Goal: Task Accomplishment & Management: Manage account settings

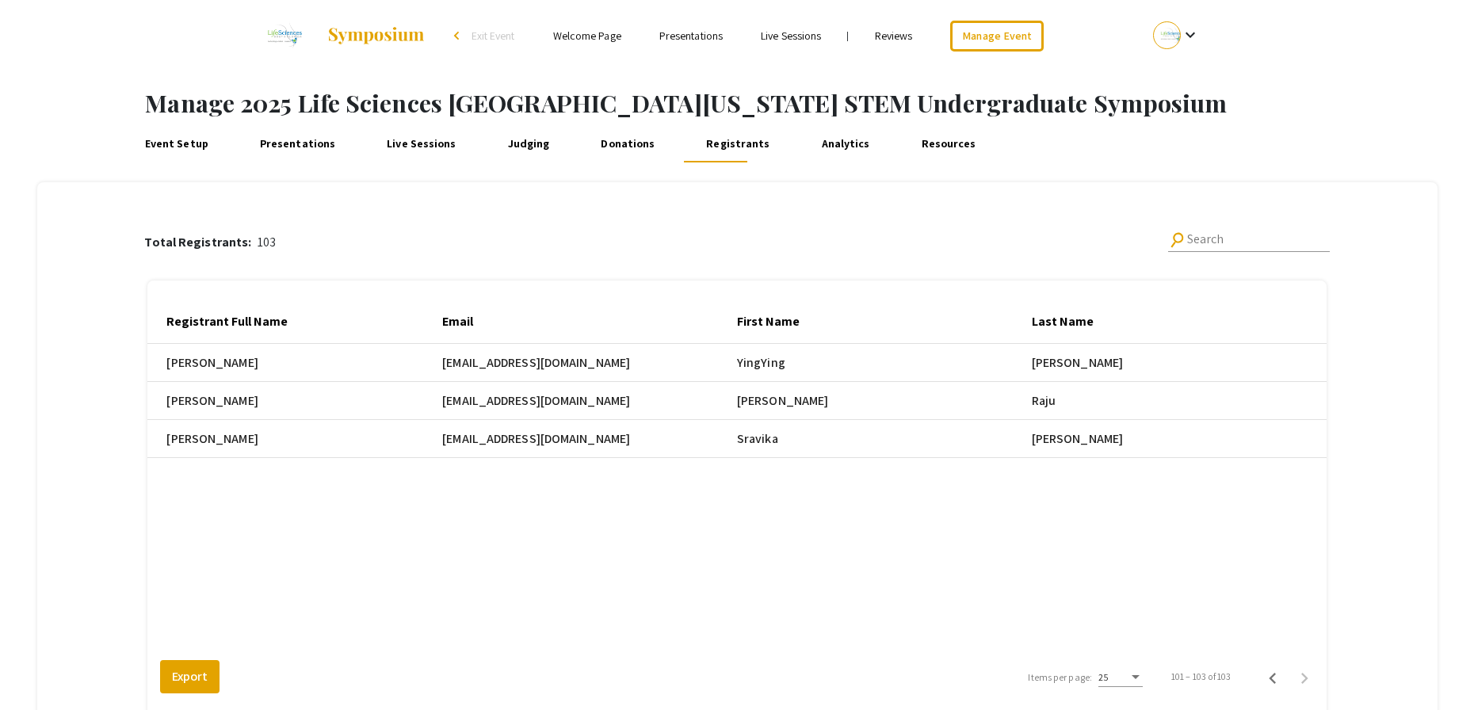
scroll to position [0, 733]
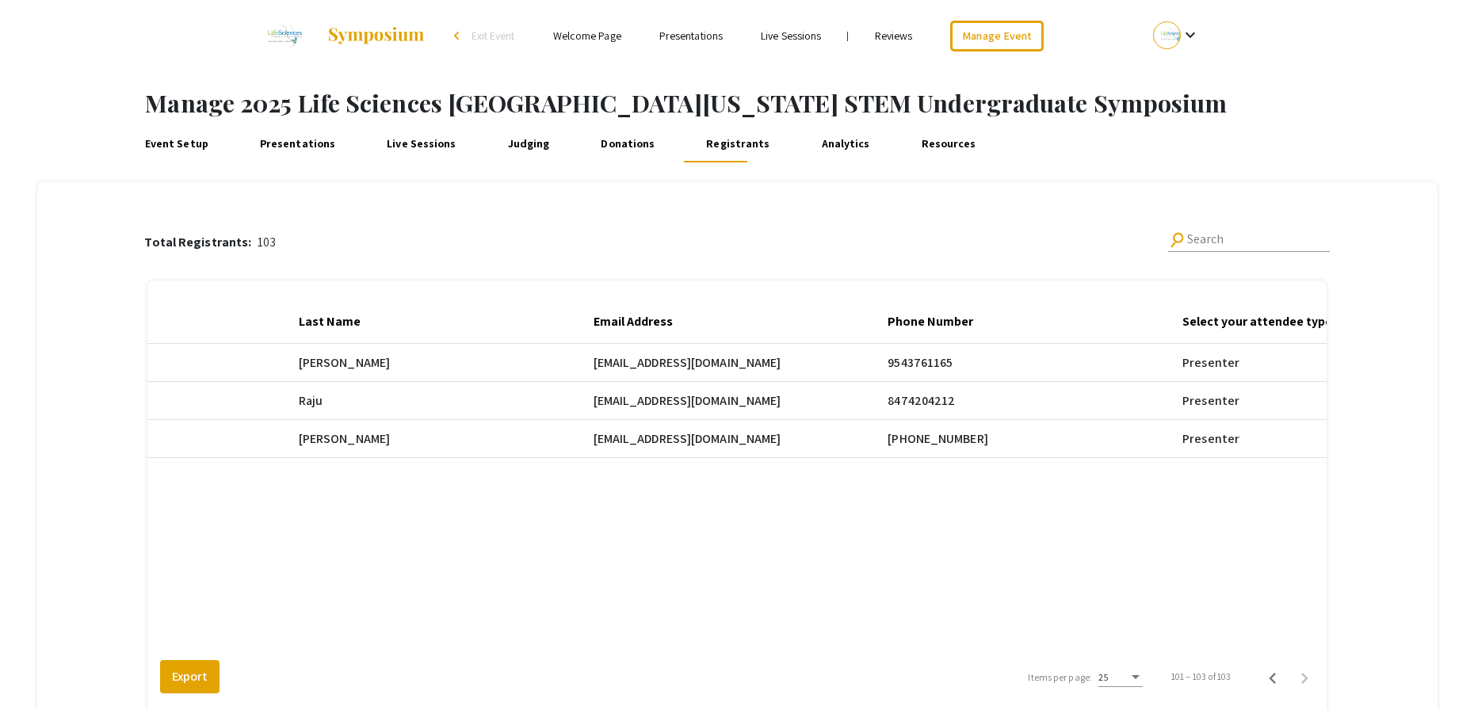
click at [1094, 166] on div "Event Setup Presentations Live Sessions Judging Donations Registrants Analytics…" at bounding box center [737, 143] width 1474 height 52
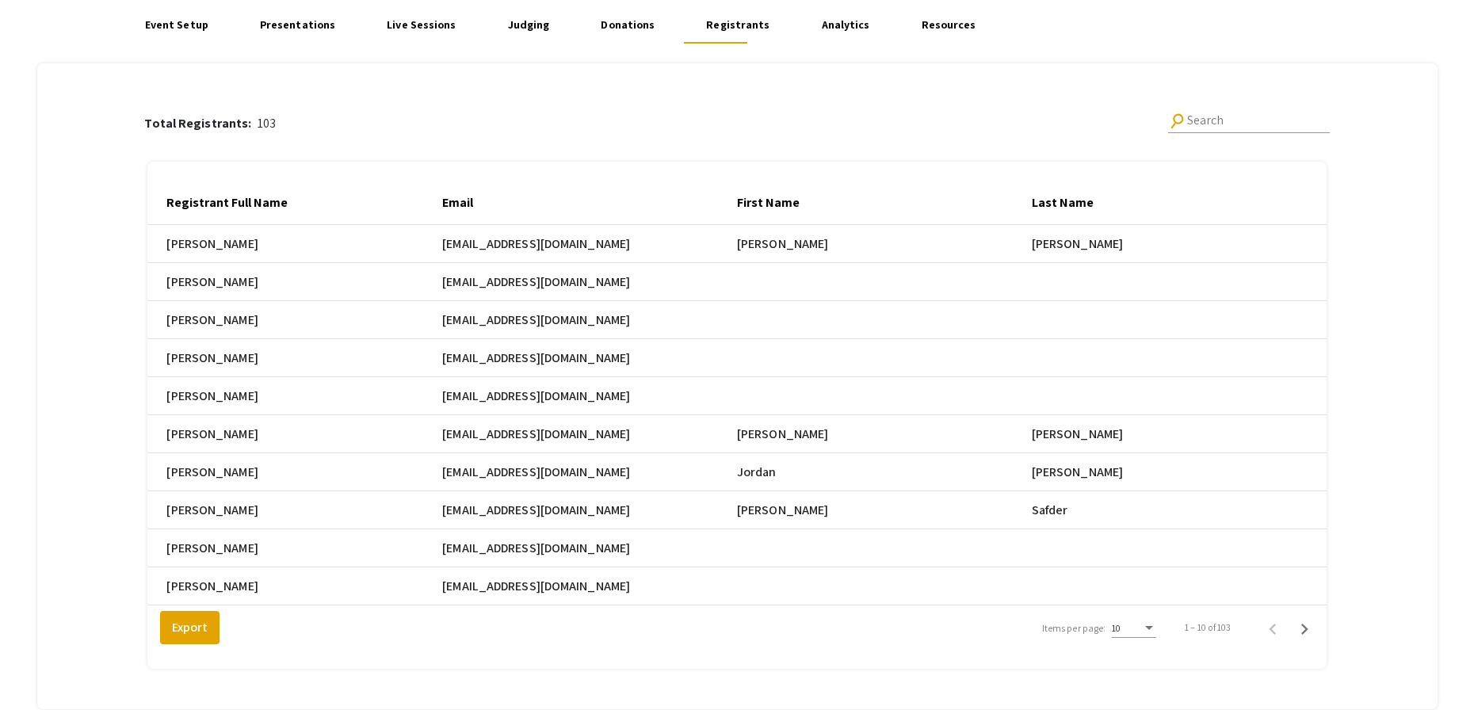
scroll to position [116, 0]
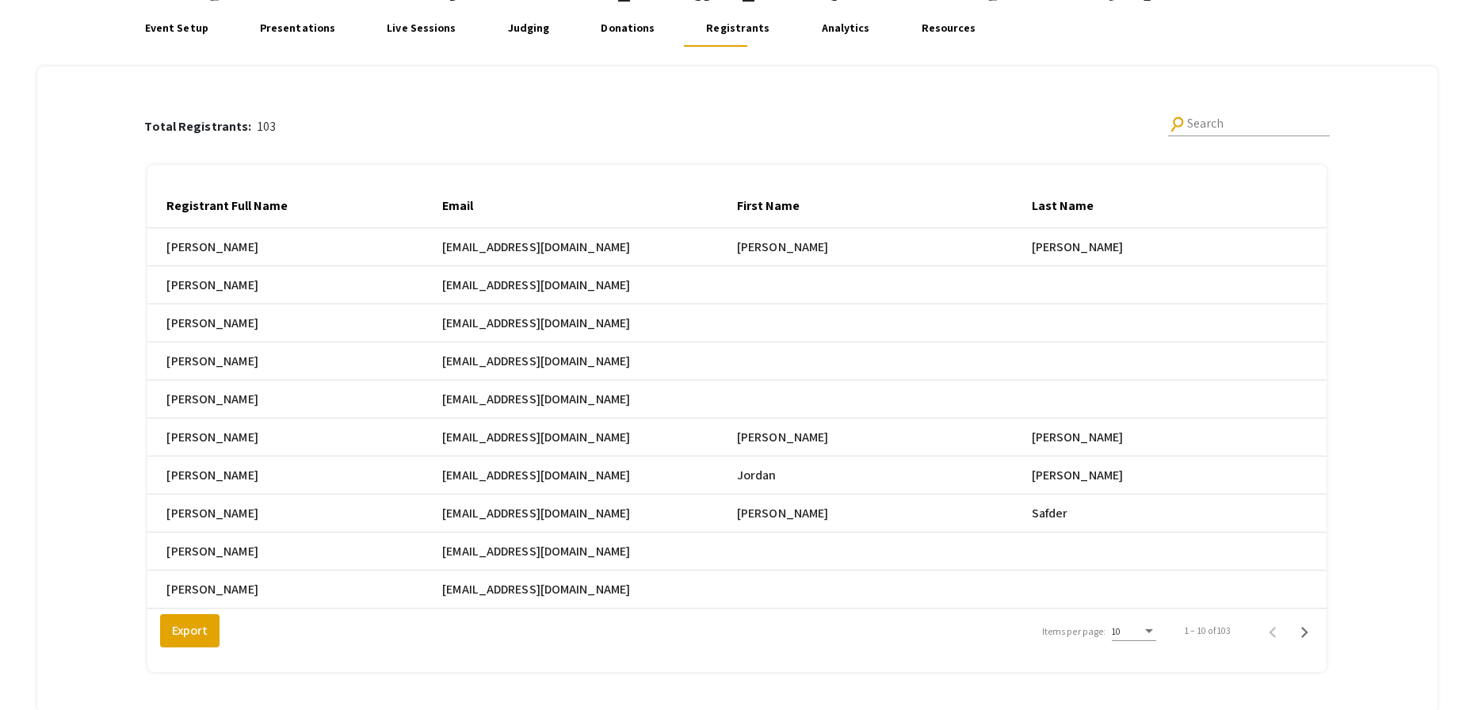
click at [1152, 637] on div "Items per page:" at bounding box center [1149, 631] width 14 height 11
click at [1157, 668] on span "25" at bounding box center [1143, 672] width 44 height 29
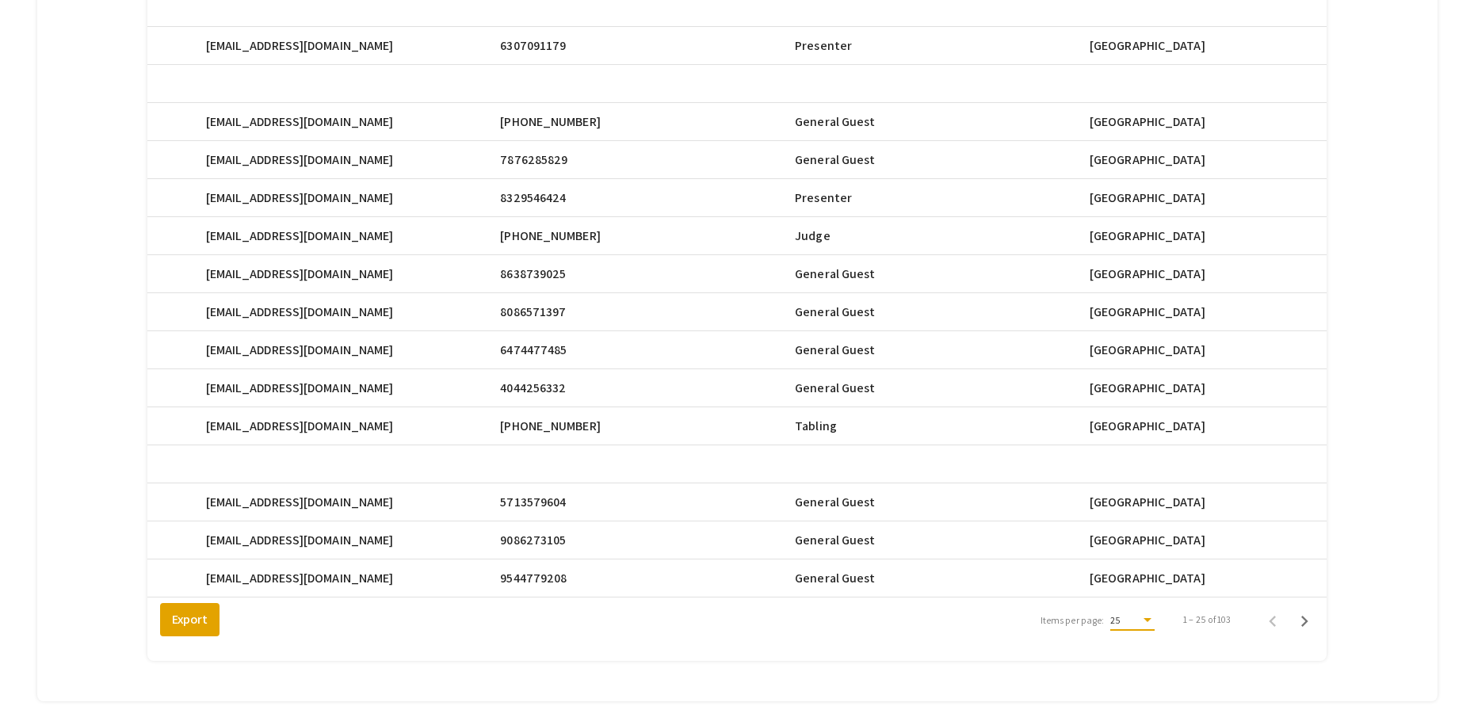
scroll to position [717, 0]
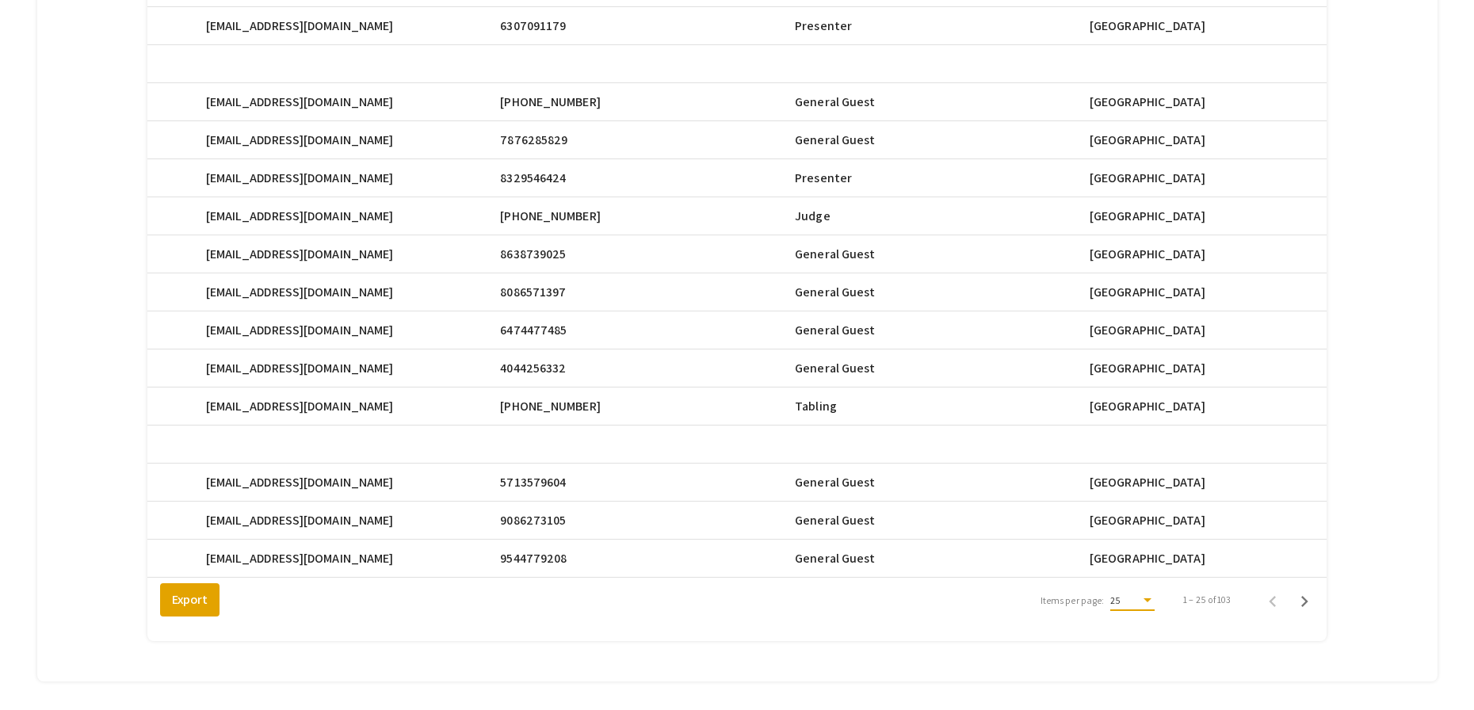
click at [1152, 606] on div "Items per page:" at bounding box center [1147, 600] width 14 height 11
click at [1319, 611] on div at bounding box center [737, 355] width 1474 height 710
click at [1316, 612] on icon "Next page" at bounding box center [1304, 601] width 22 height 22
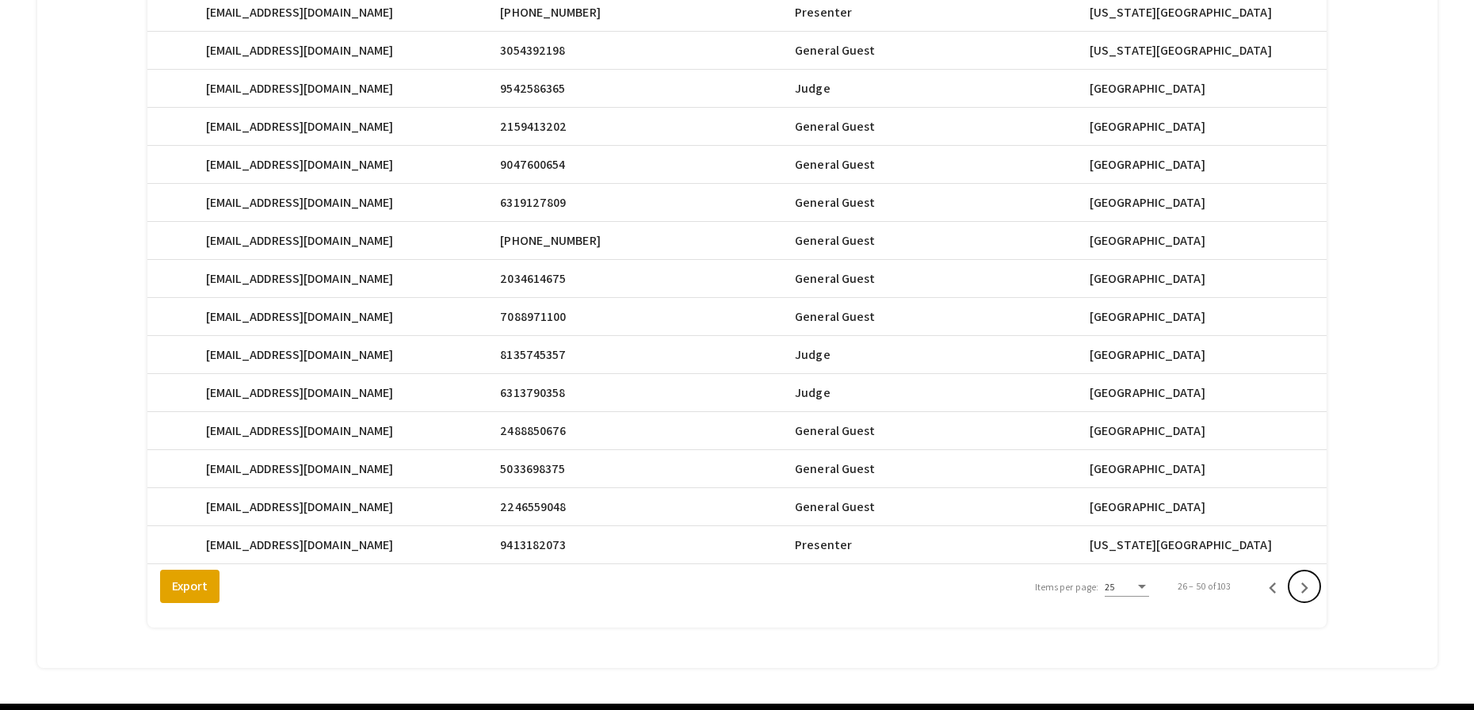
scroll to position [743, 0]
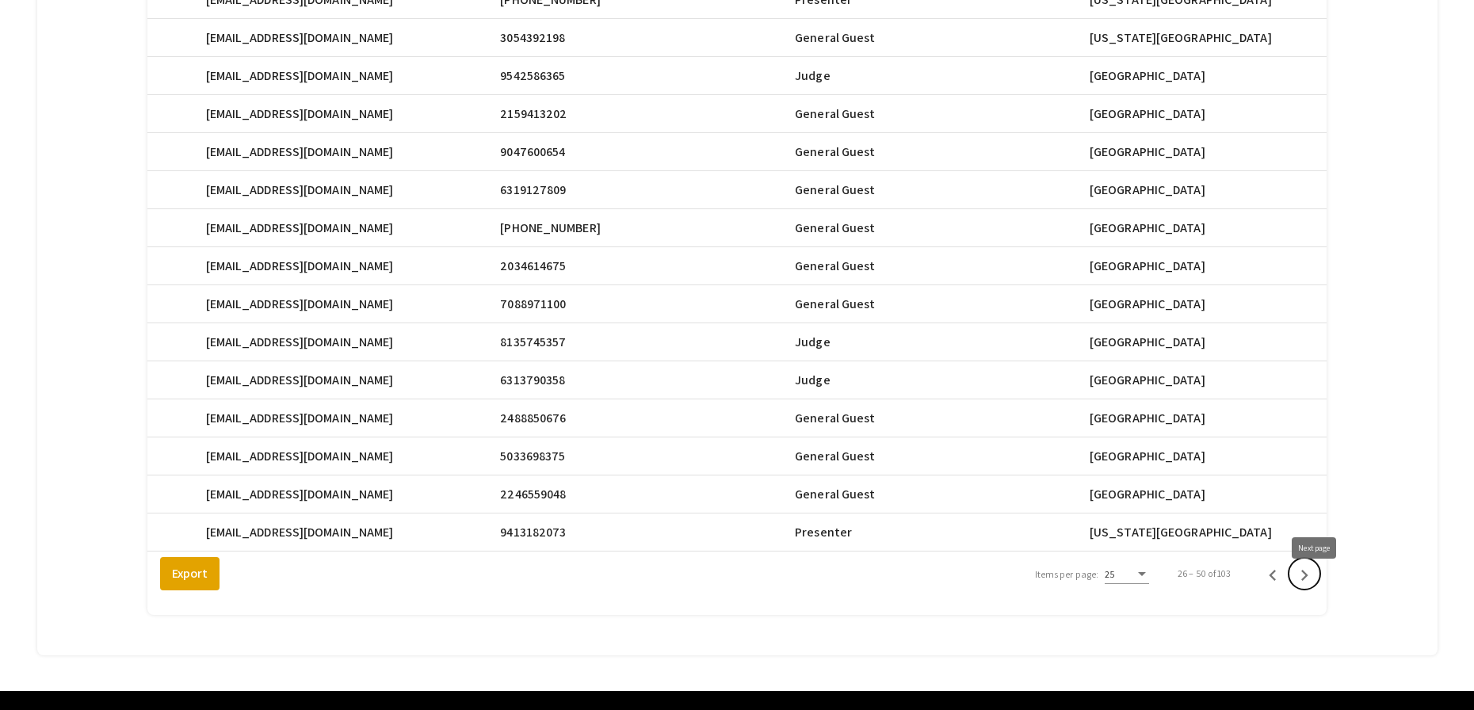
click at [1312, 586] on icon "Next page" at bounding box center [1304, 575] width 22 height 22
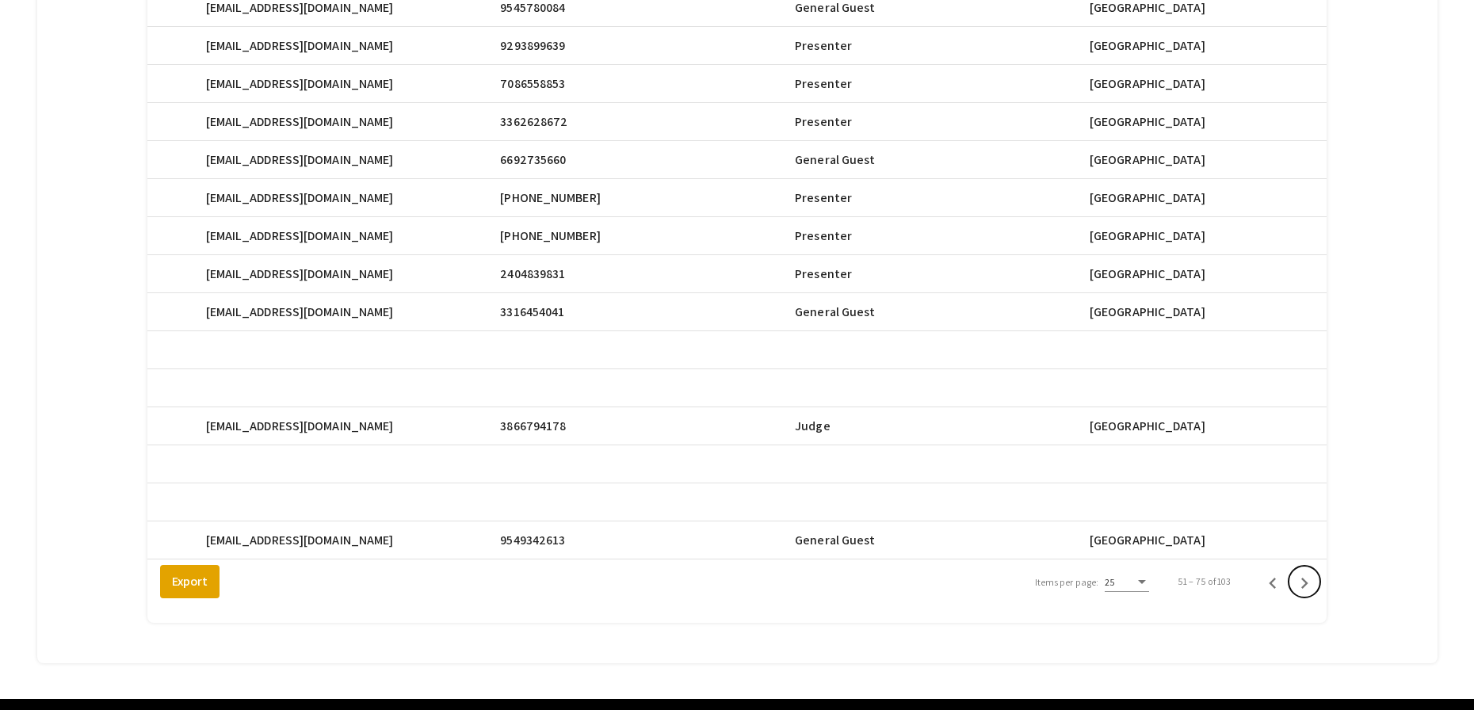
scroll to position [741, 0]
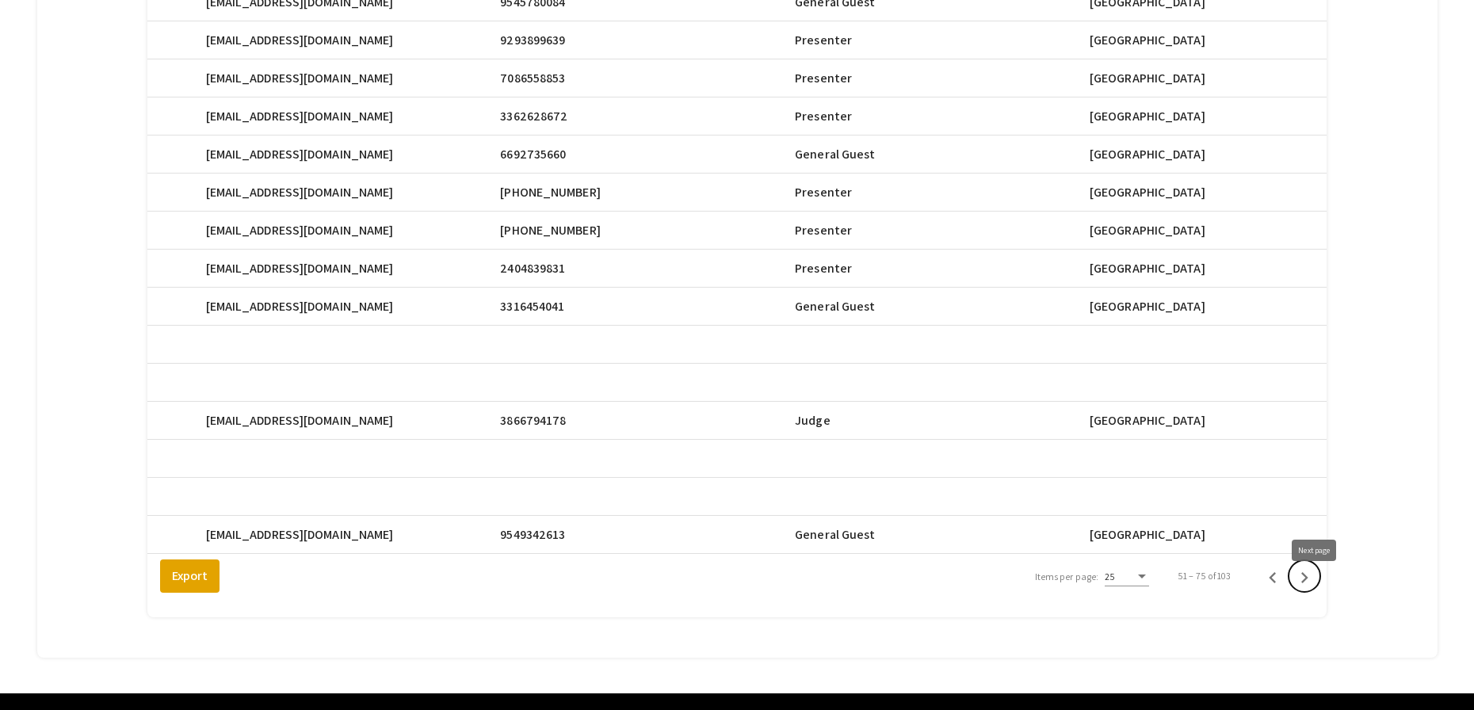
click at [1312, 589] on icon "Next page" at bounding box center [1304, 578] width 22 height 22
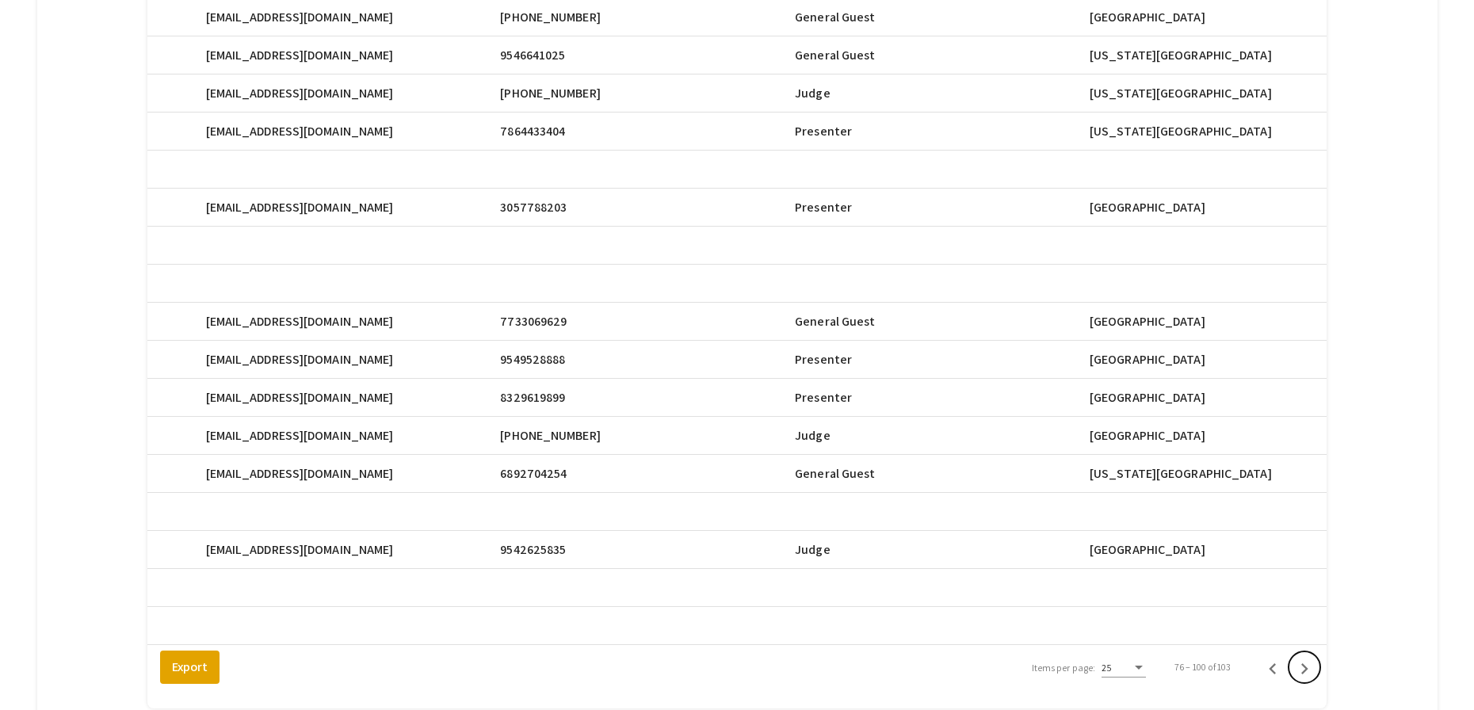
scroll to position [651, 0]
click at [1316, 676] on icon "Next page" at bounding box center [1304, 667] width 22 height 22
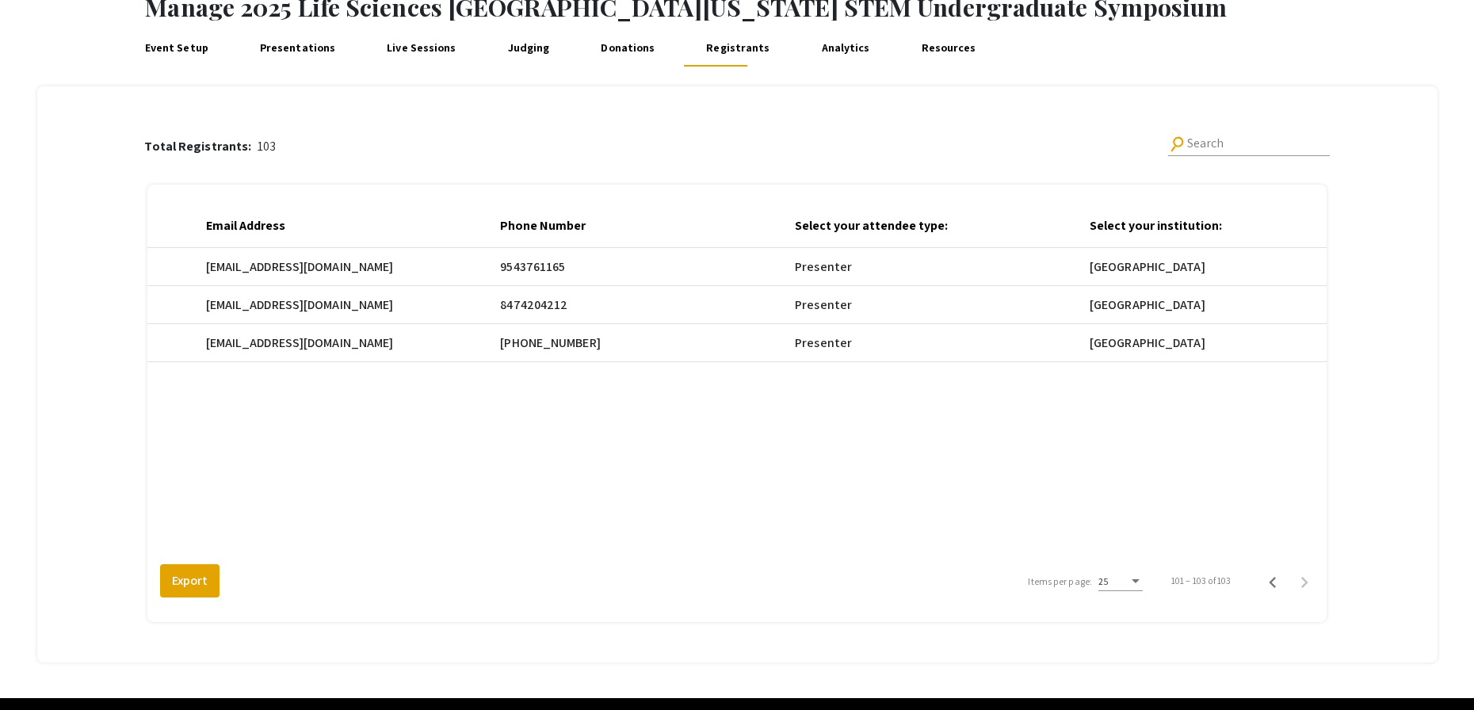
scroll to position [95, 0]
click at [315, 52] on link "Presentations" at bounding box center [297, 48] width 83 height 38
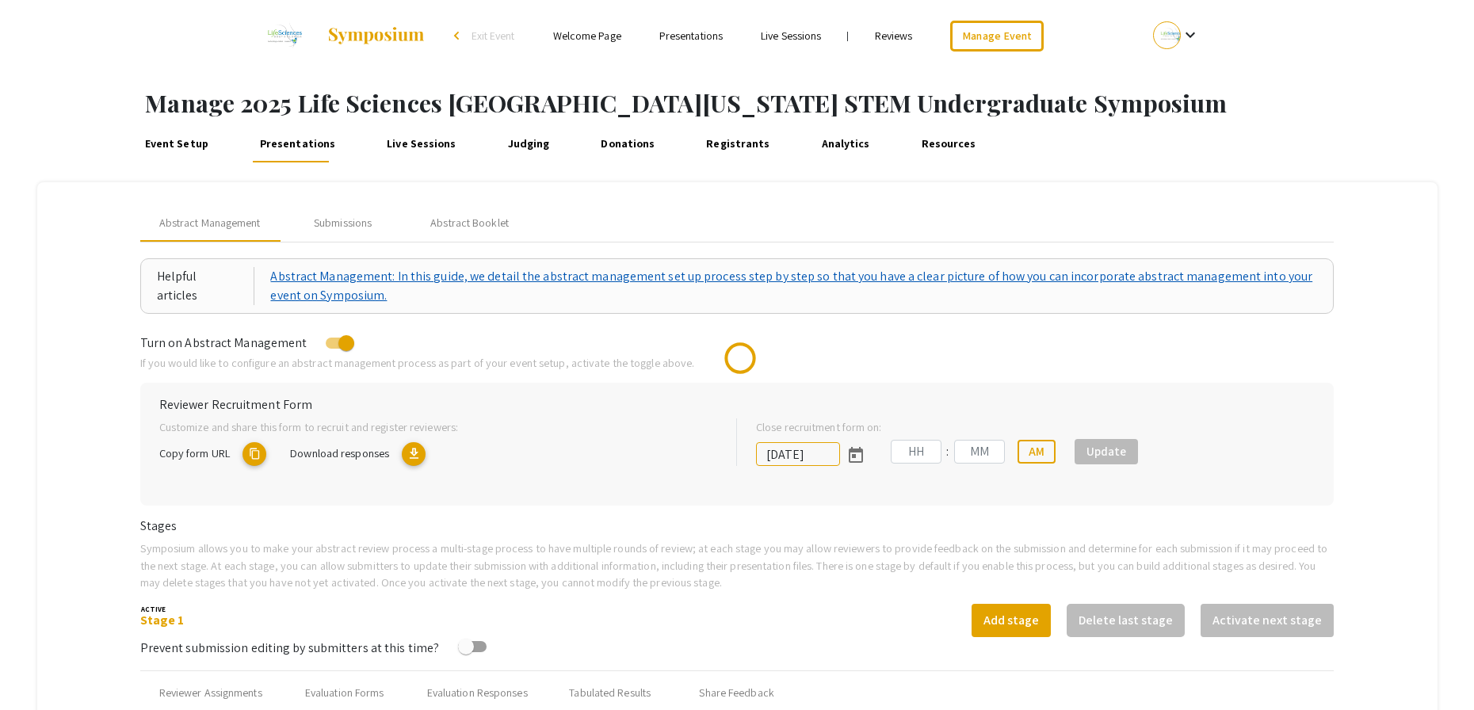
type input "[DATE]"
type input "05"
type input "00"
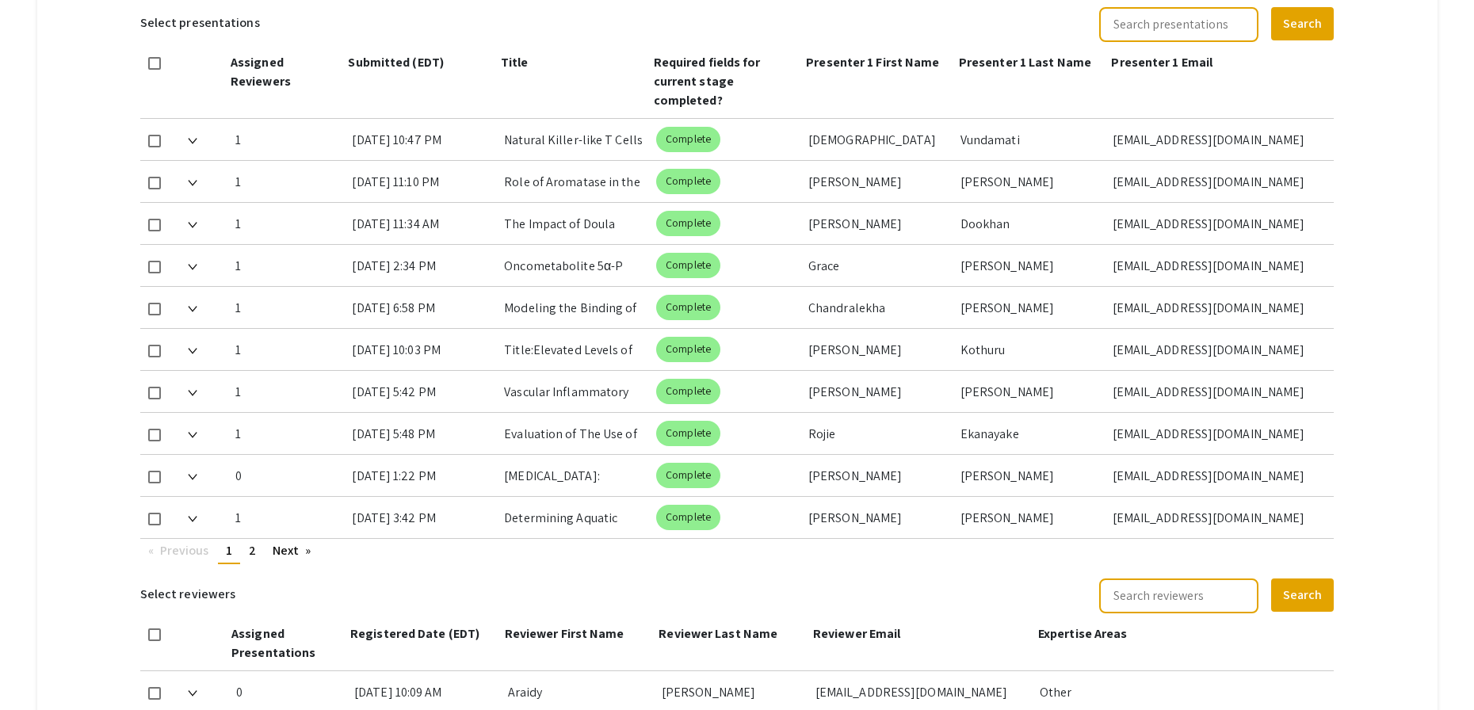
scroll to position [709, 0]
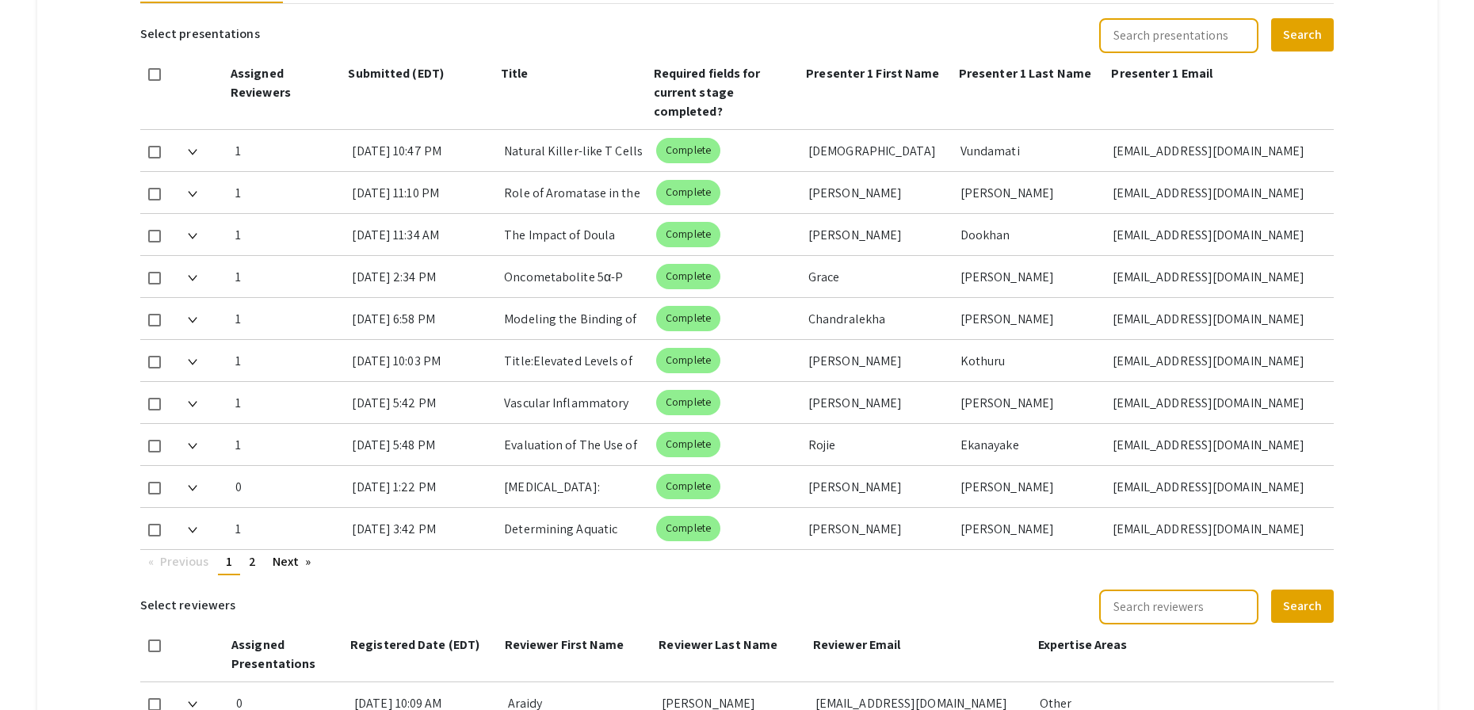
click at [1377, 90] on mat-tab-group "Abstract Management Submissions Abstract Booklet Helpful articles Abstract Mana…" at bounding box center [737, 250] width 1400 height 1554
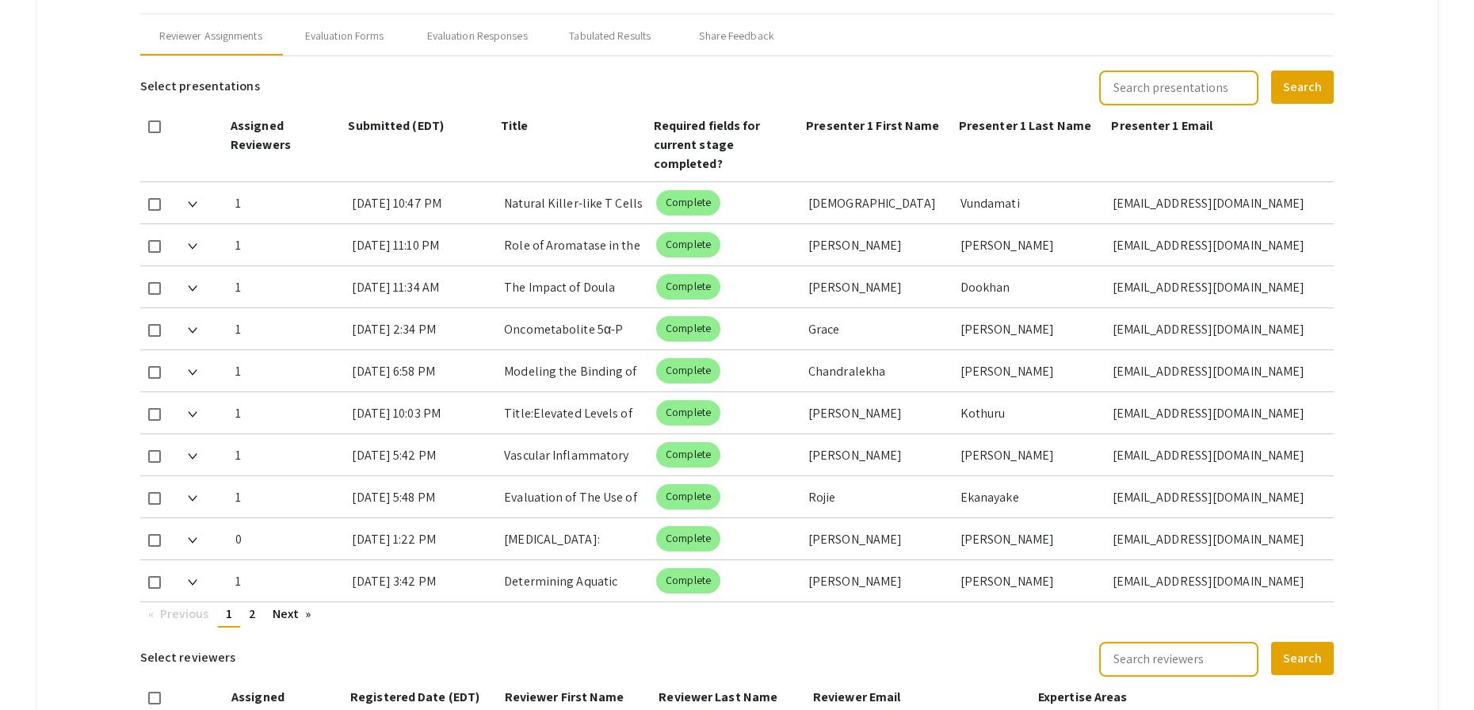
scroll to position [656, 0]
click at [1364, 187] on mat-tab-group "Abstract Management Submissions Abstract Booklet Helpful articles Abstract Mana…" at bounding box center [737, 303] width 1400 height 1554
click at [1346, 182] on mat-tab-group "Abstract Management Submissions Abstract Booklet Helpful articles Abstract Mana…" at bounding box center [737, 303] width 1400 height 1554
click at [1374, 183] on mat-tab-group "Abstract Management Submissions Abstract Booklet Helpful articles Abstract Mana…" at bounding box center [737, 303] width 1400 height 1554
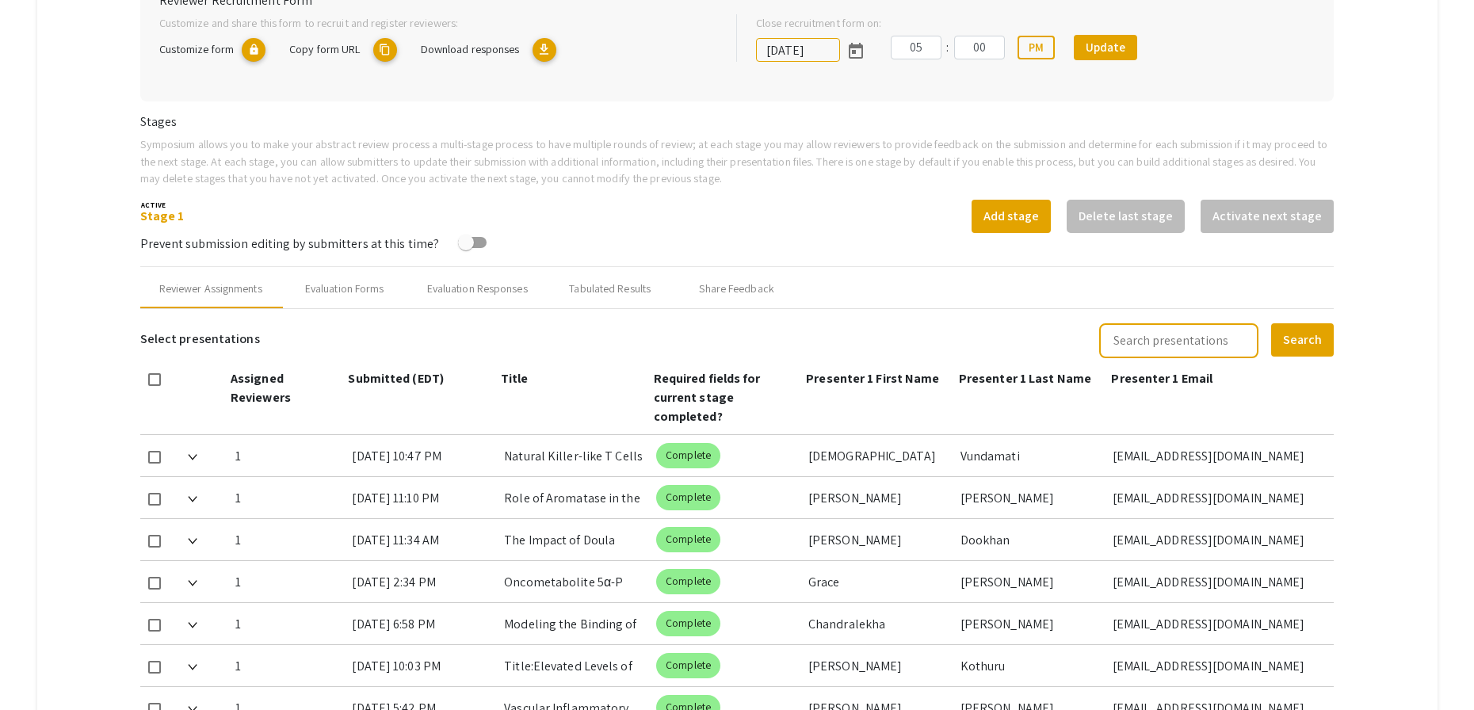
scroll to position [375, 0]
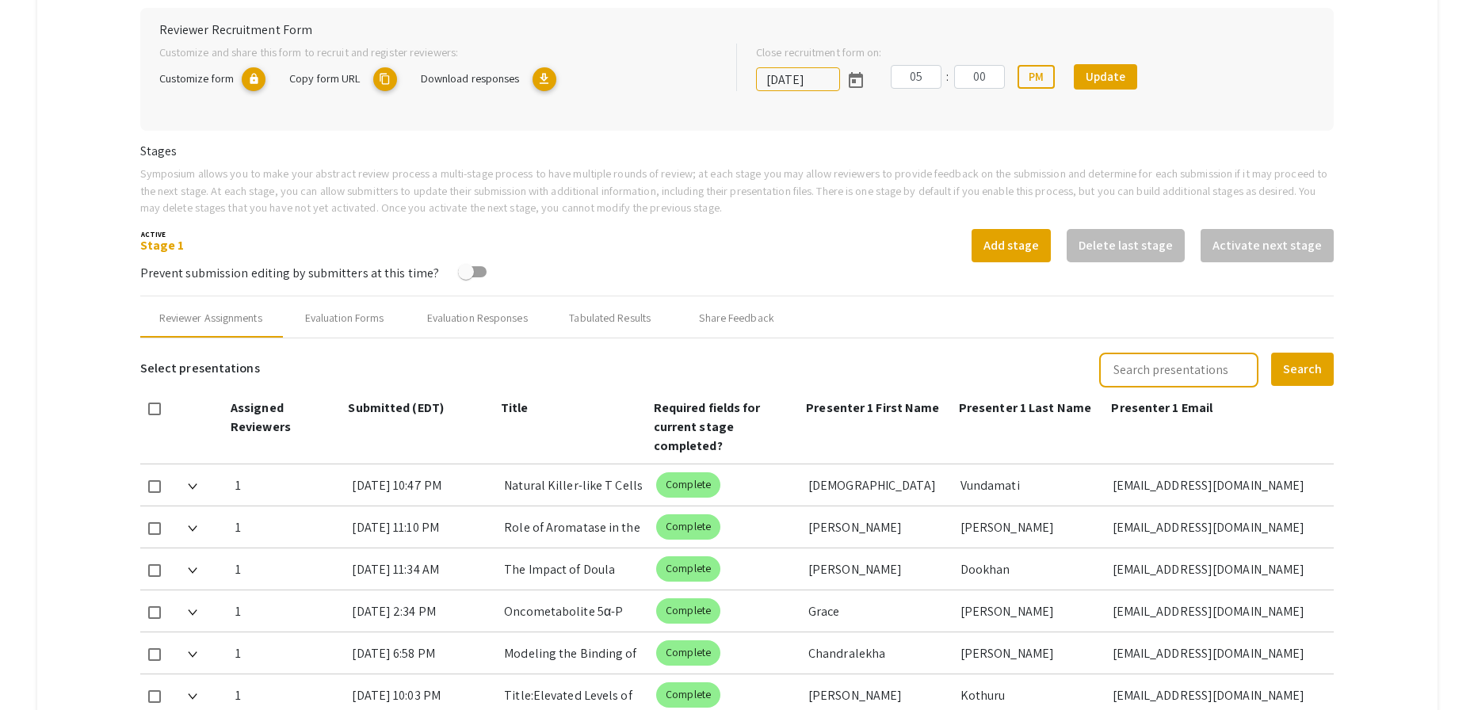
click at [1384, 136] on mat-tab-group "Abstract Management Submissions Abstract Booklet Helpful articles Abstract Mana…" at bounding box center [737, 584] width 1400 height 1554
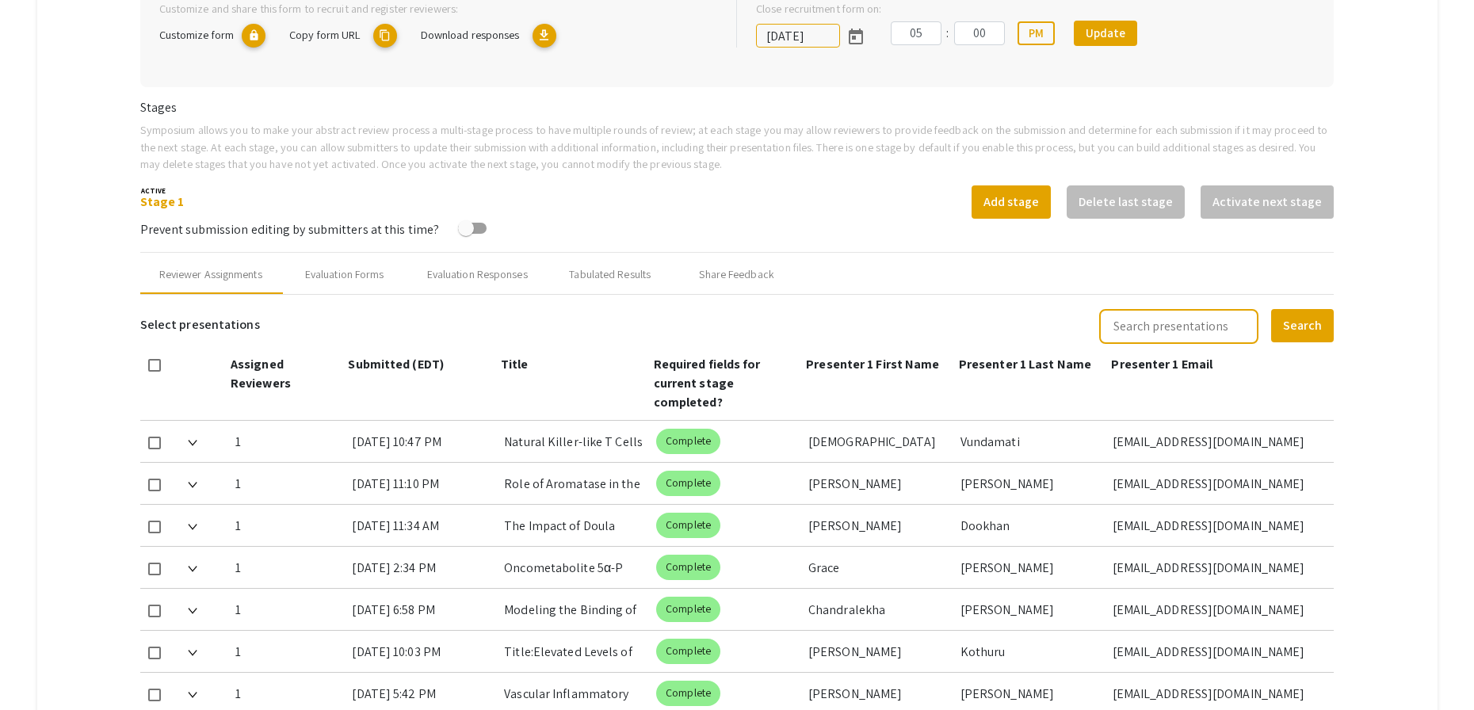
scroll to position [448, 0]
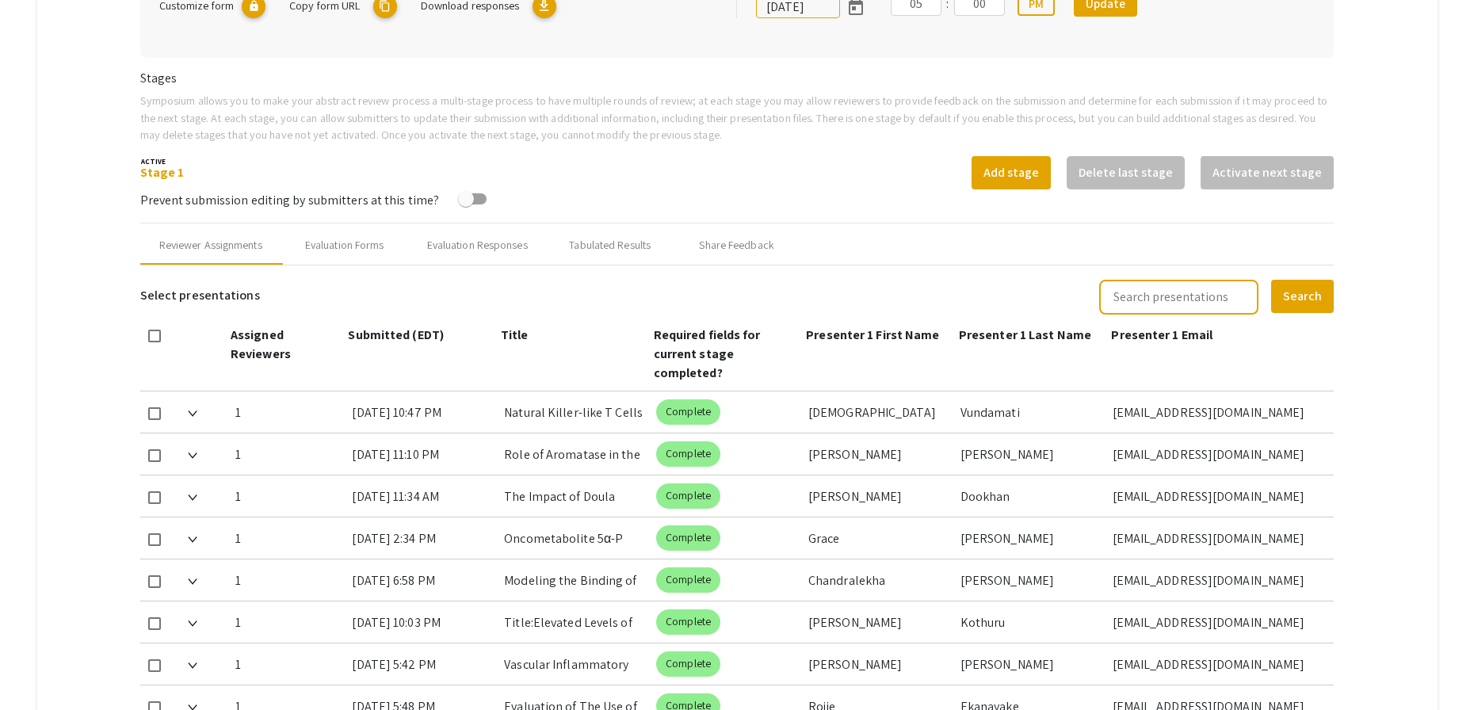
click at [1404, 205] on mat-tab-group "Abstract Management Submissions Abstract Booklet Helpful articles Abstract Mana…" at bounding box center [737, 512] width 1400 height 1554
click at [1409, 128] on mat-tab-group "Abstract Management Submissions Abstract Booklet Helpful articles Abstract Mana…" at bounding box center [737, 512] width 1400 height 1554
click at [1403, 81] on mat-tab-group "Abstract Management Submissions Abstract Booklet Helpful articles Abstract Mana…" at bounding box center [737, 512] width 1400 height 1554
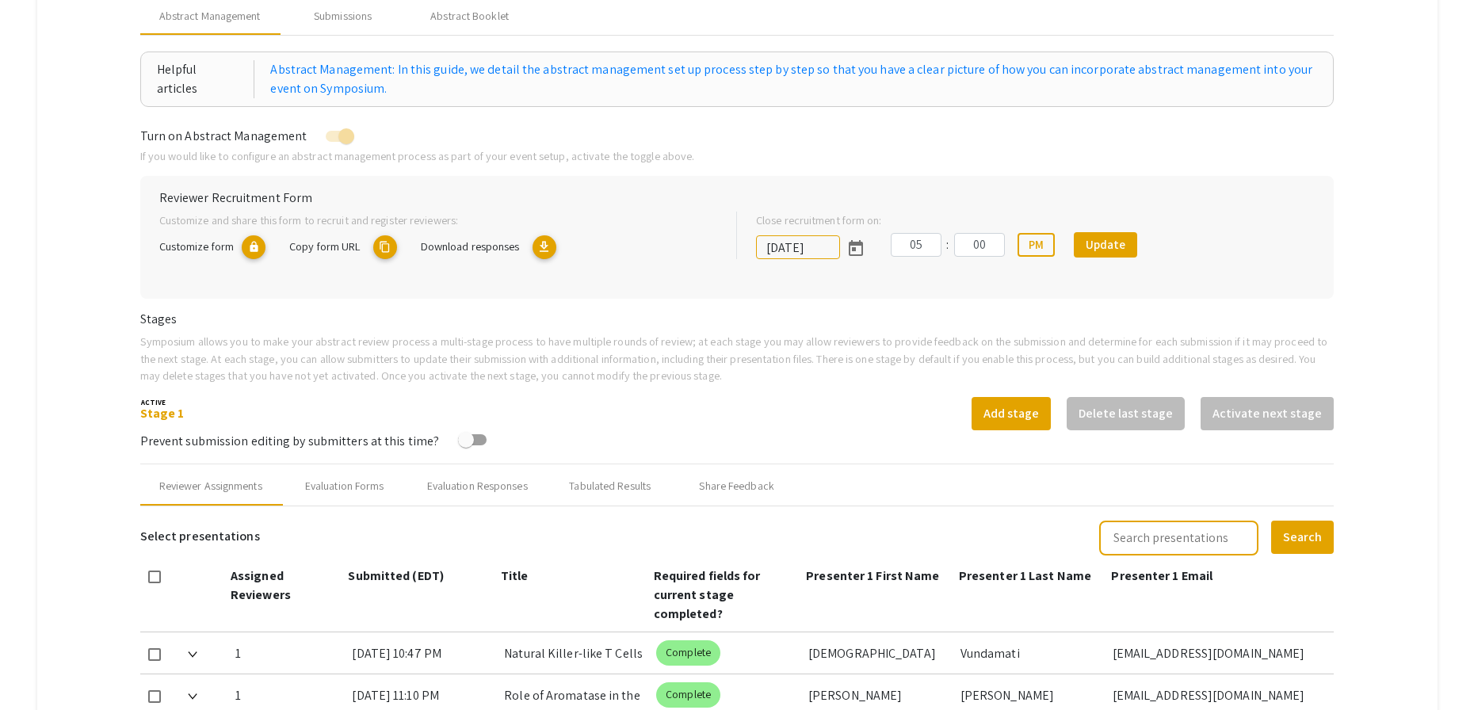
scroll to position [209, 0]
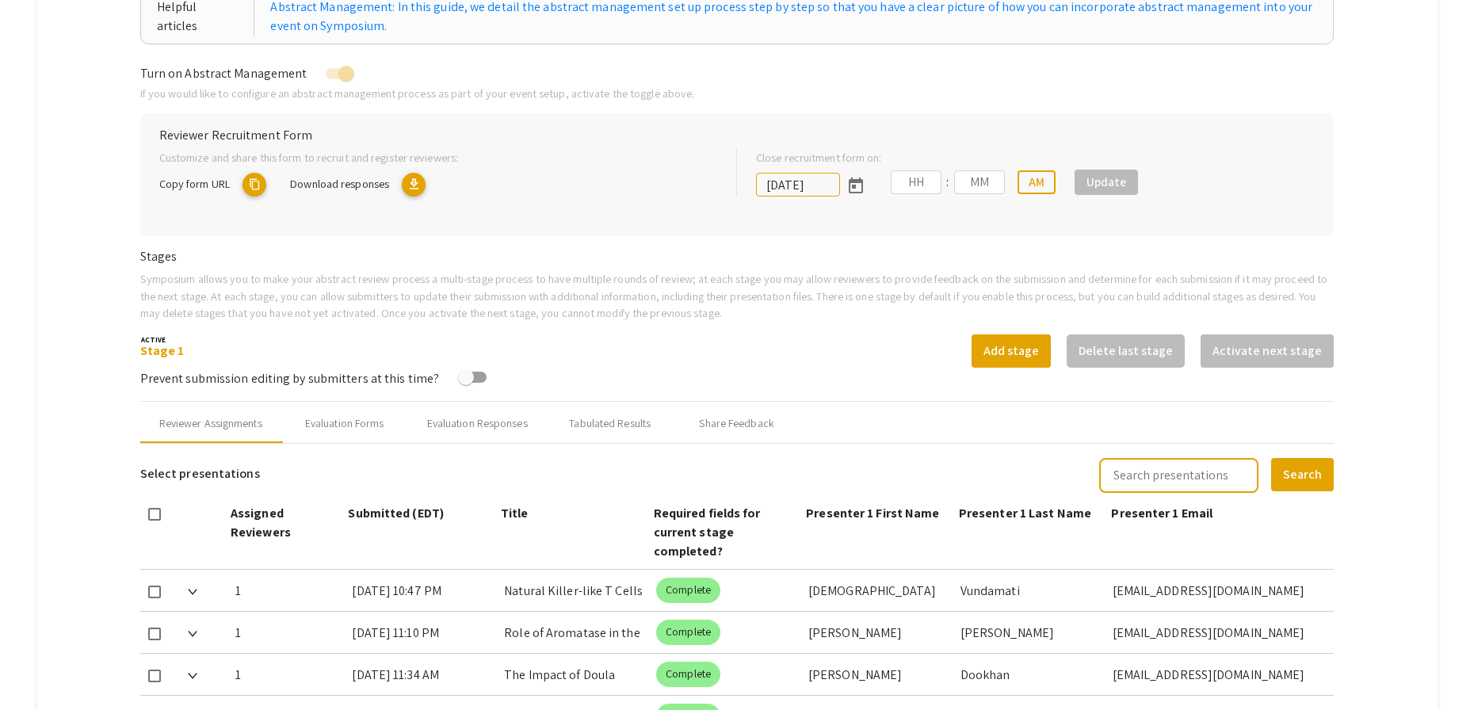
type input "[DATE]"
type input "05"
type input "00"
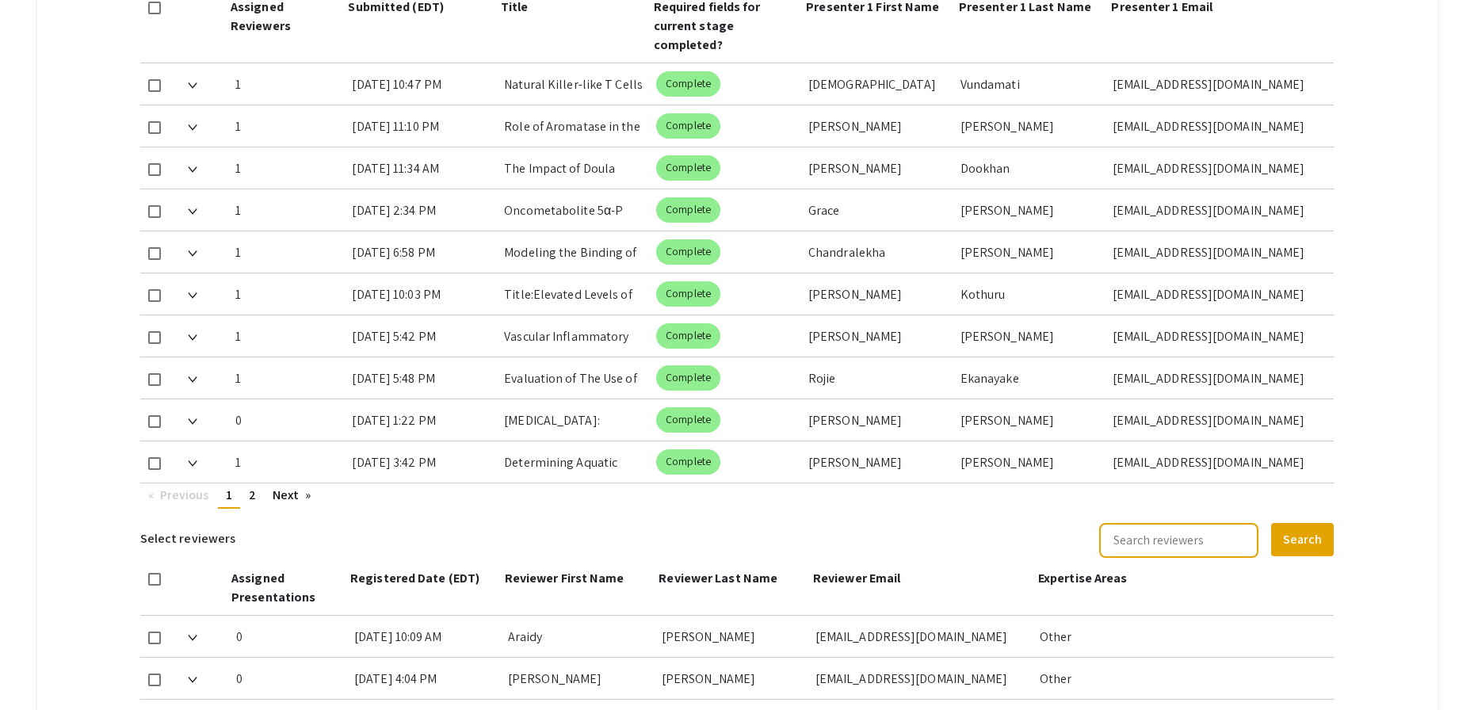
scroll to position [812, 0]
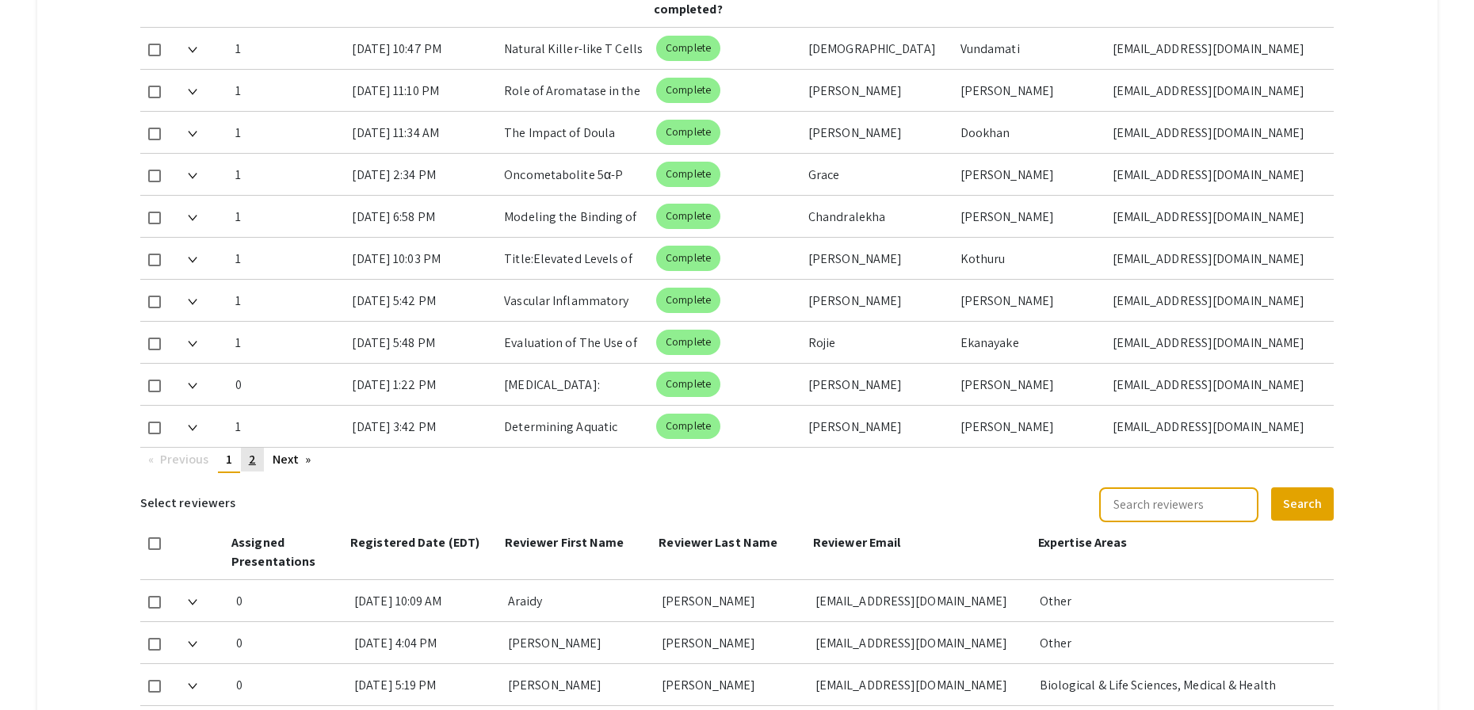
click at [247, 460] on link "page 2" at bounding box center [252, 460] width 23 height 24
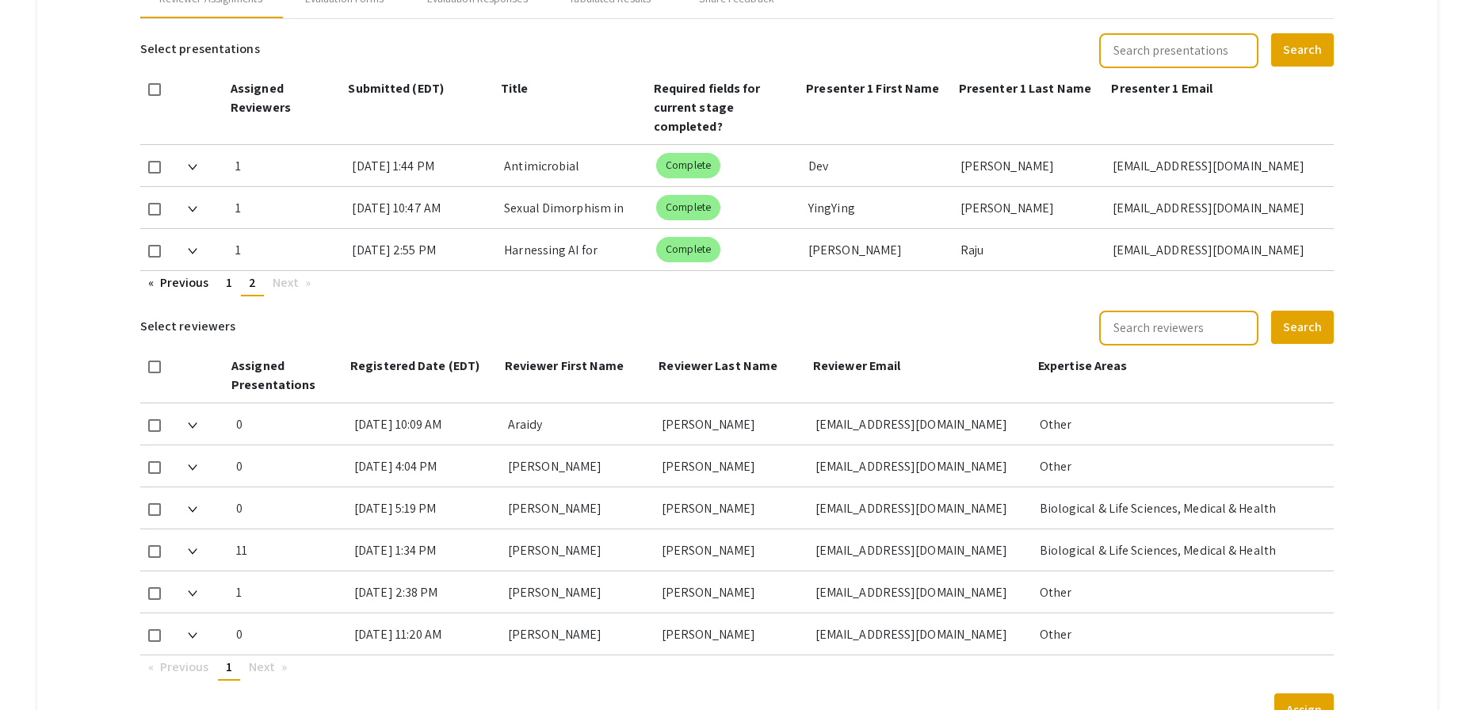
scroll to position [691, 0]
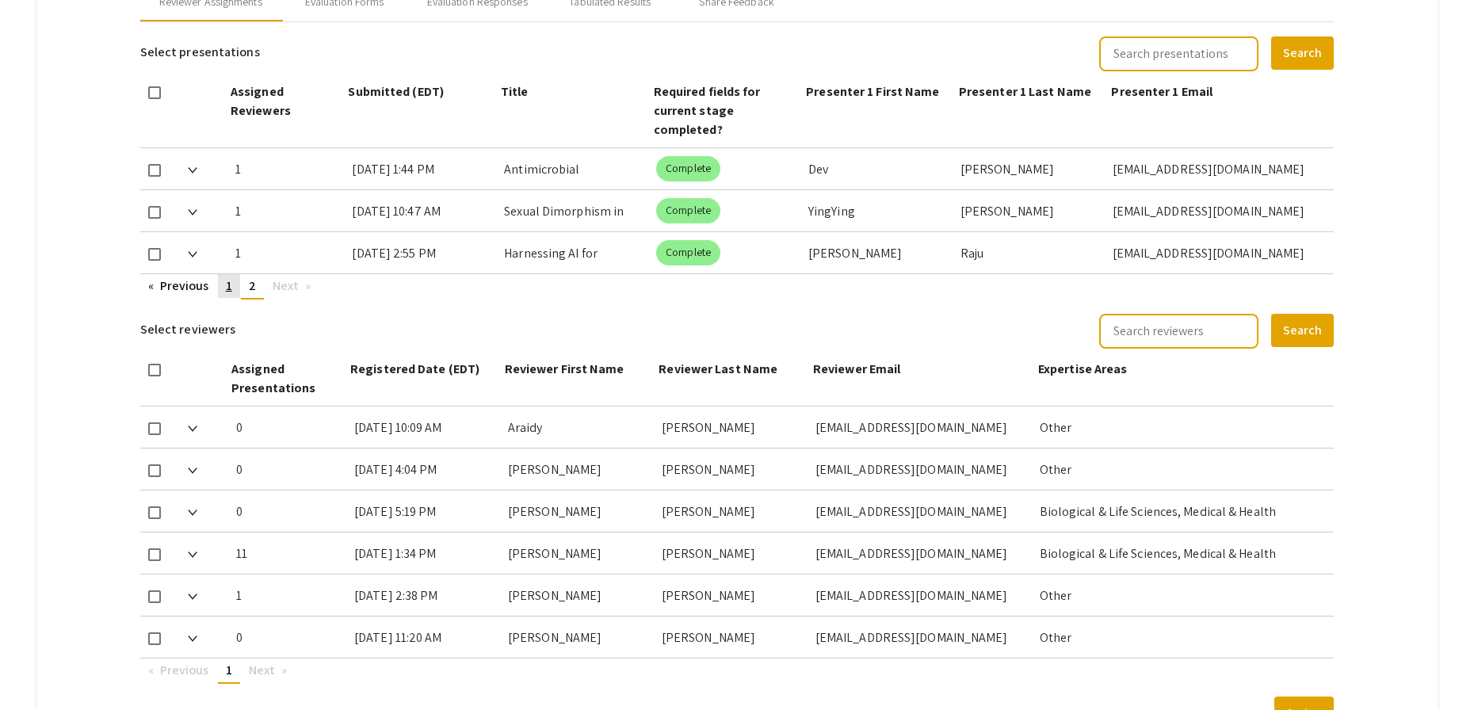
click at [227, 285] on link "page 1" at bounding box center [229, 286] width 22 height 24
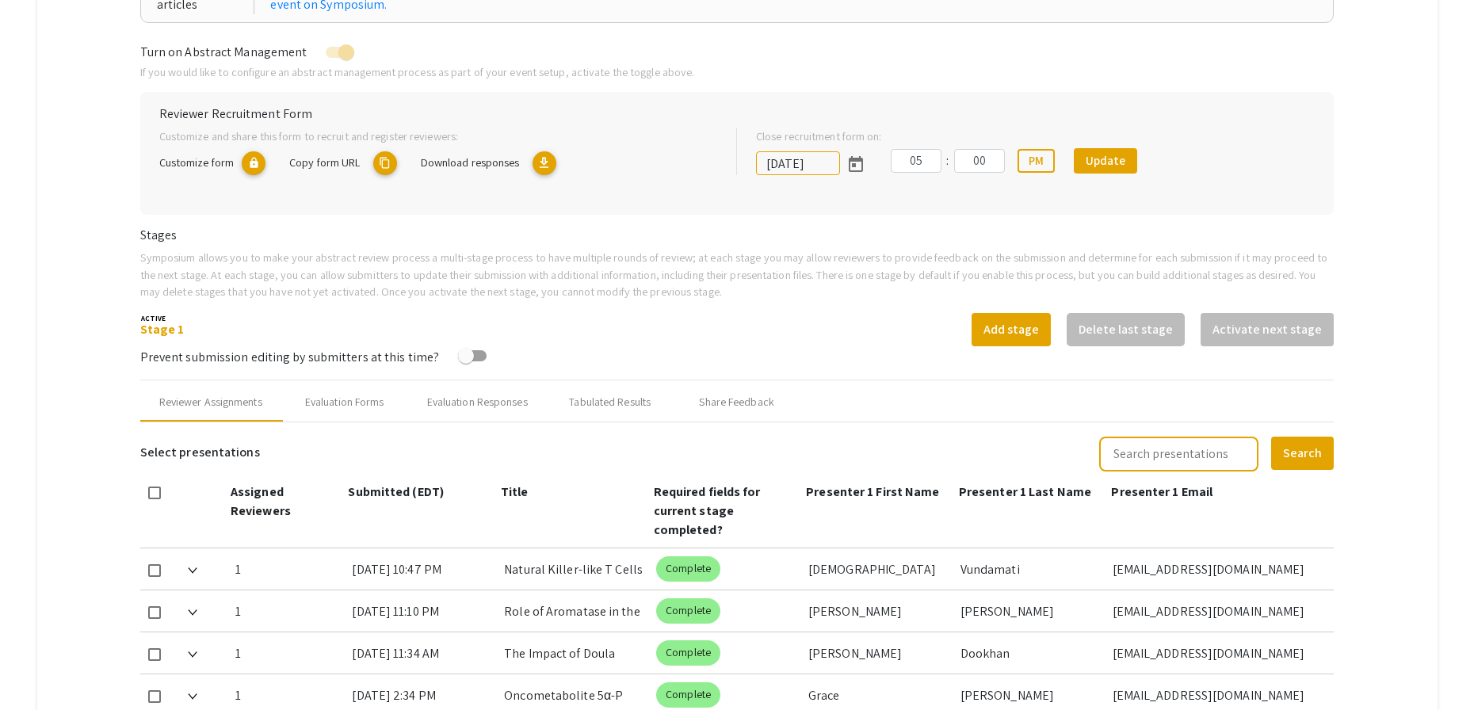
scroll to position [113, 0]
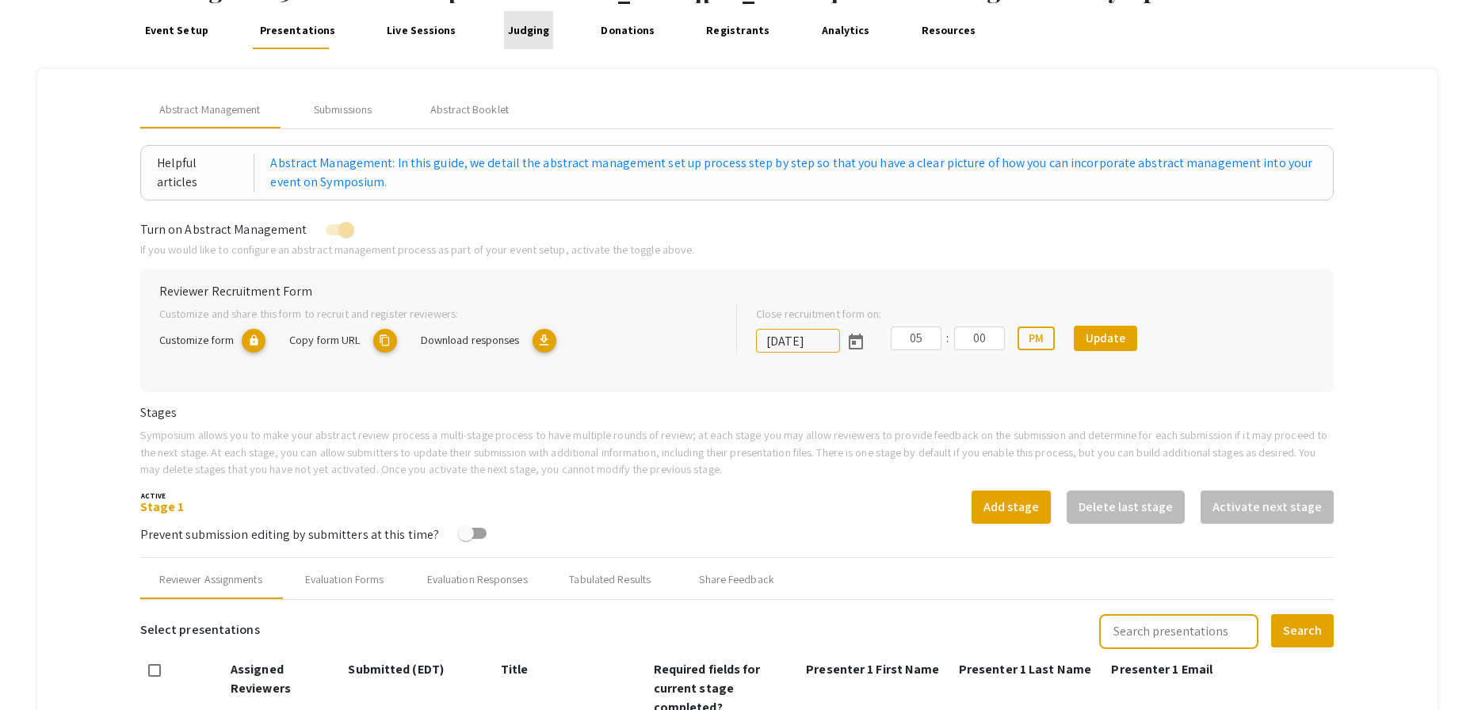
click at [523, 22] on link "Judging" at bounding box center [528, 30] width 49 height 38
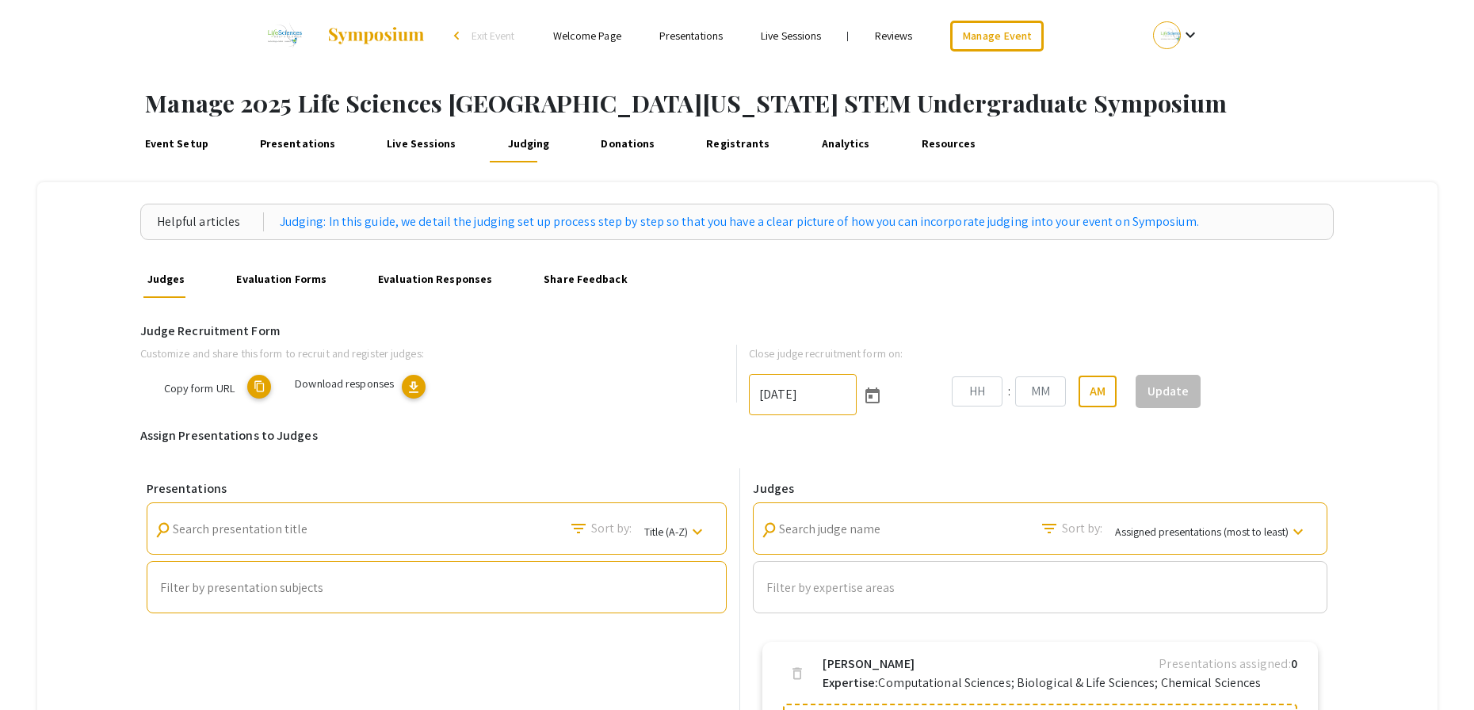
type input "[DATE]"
type input "06"
type input "00"
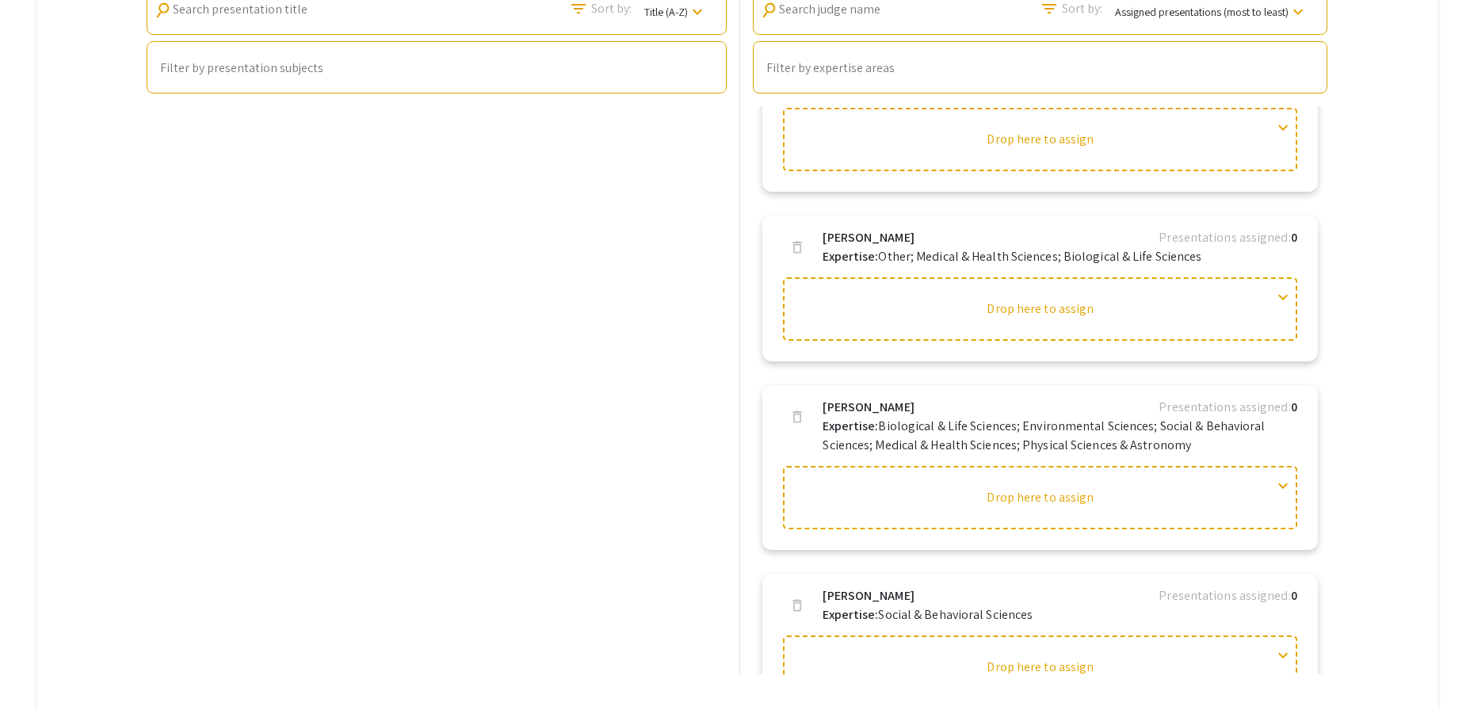
scroll to position [3925, 0]
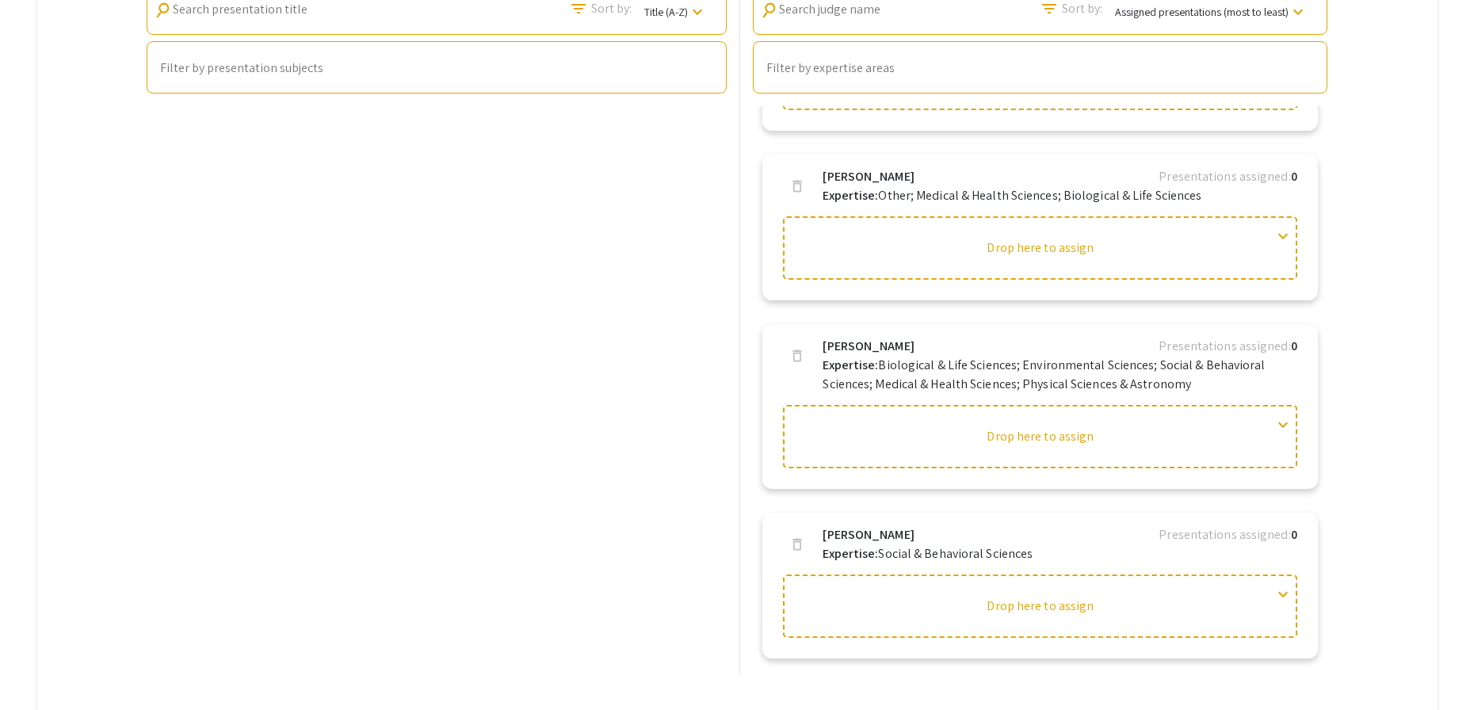
click at [1415, 281] on div "Helpful articles Judging: In this guide, we detail the judging set up process s…" at bounding box center [737, 191] width 1400 height 1059
